Goal: Information Seeking & Learning: Learn about a topic

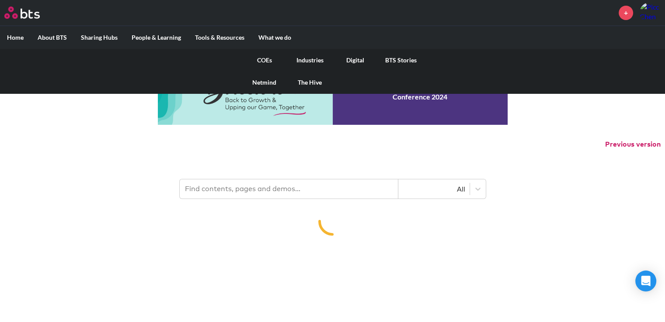
click at [264, 59] on link "COEs" at bounding box center [264, 60] width 45 height 23
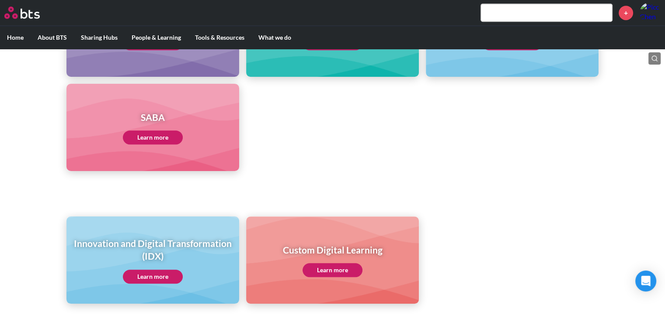
scroll to position [479, 0]
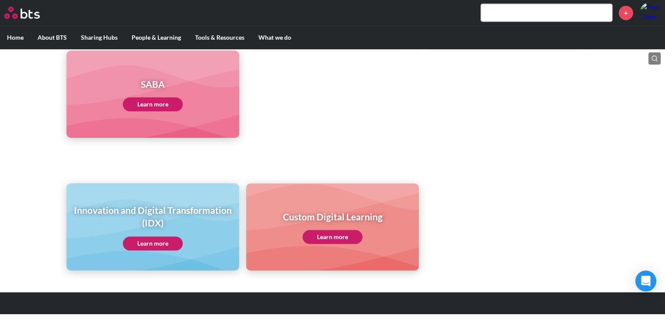
click at [165, 101] on link "Learn more" at bounding box center [153, 104] width 60 height 14
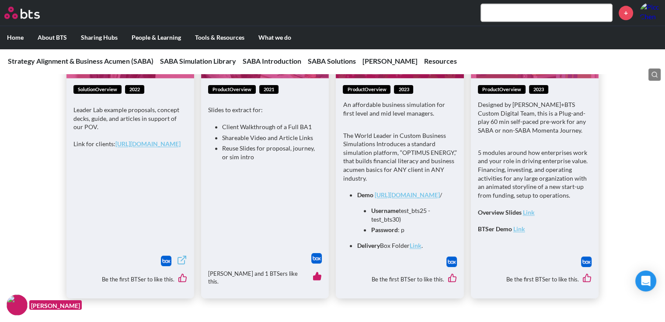
scroll to position [1223, 0]
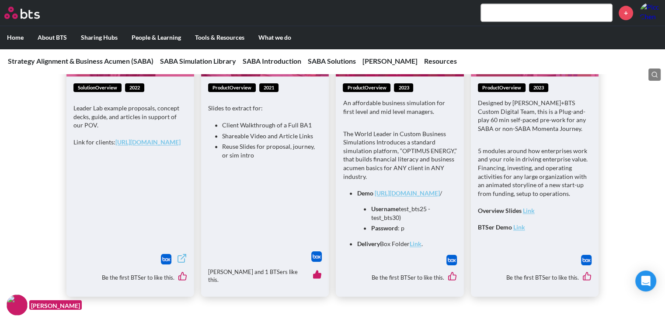
click at [416, 248] on link "Link" at bounding box center [415, 243] width 12 height 7
